Goal: Find specific page/section: Find specific page/section

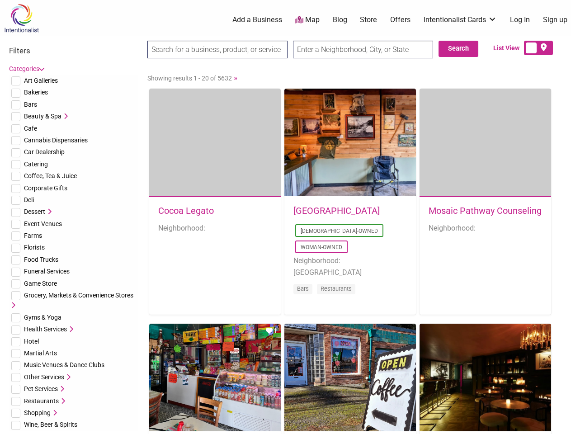
click at [285, 217] on div "[GEOGRAPHIC_DATA] [DEMOGRAPHIC_DATA]-Owned Woman-Owned Neighborhood: [GEOGRAPHI…" at bounding box center [350, 256] width 132 height 118
click at [41, 81] on span "Art Galleries" at bounding box center [41, 80] width 34 height 7
click at [36, 92] on span "Bakeries" at bounding box center [36, 92] width 24 height 7
click at [30, 104] on span "Bars" at bounding box center [30, 104] width 13 height 7
click at [43, 116] on span "Beauty & Spa" at bounding box center [43, 116] width 38 height 7
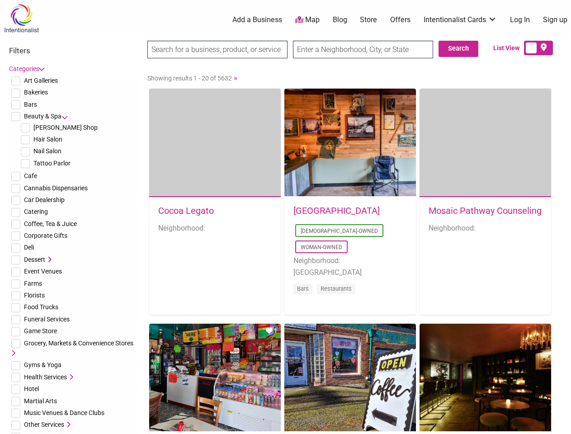
click at [65, 116] on icon at bounding box center [65, 116] width 6 height 6
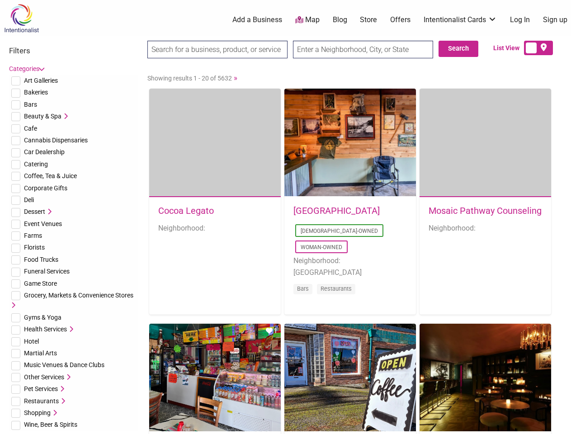
click at [30, 128] on span "Cafe" at bounding box center [30, 128] width 13 height 7
click at [56, 140] on span "Cannabis Dispensaries" at bounding box center [56, 140] width 64 height 7
click at [44, 152] on span "Car Dealership" at bounding box center [44, 151] width 41 height 7
click at [36, 164] on span "Catering" at bounding box center [36, 164] width 24 height 7
